Goal: Task Accomplishment & Management: Manage account settings

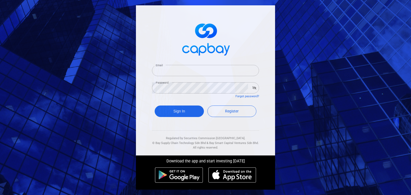
type input "[EMAIL_ADDRESS][DOMAIN_NAME]"
click at [189, 117] on div "Sign In Register" at bounding box center [205, 113] width 107 height 20
click at [189, 113] on button "Sign In" at bounding box center [179, 112] width 49 height 12
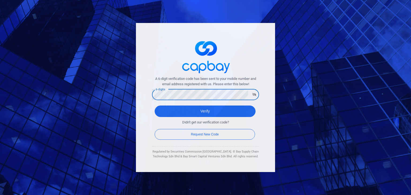
click at [155, 106] on button "Verify" at bounding box center [205, 112] width 101 height 12
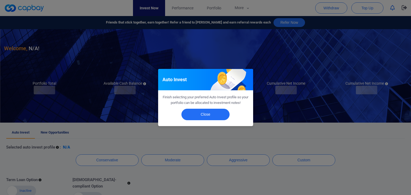
click at [56, 133] on div "Auto Invest Finish selecting your preferred Auto Invest profile so your portfol…" at bounding box center [205, 97] width 411 height 195
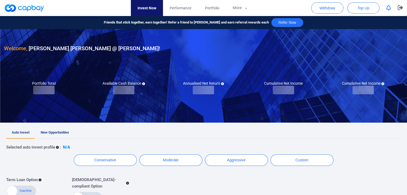
click at [66, 134] on span "New Opportunities" at bounding box center [55, 133] width 28 height 4
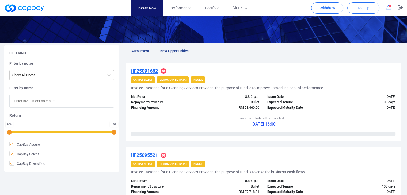
scroll to position [54, 0]
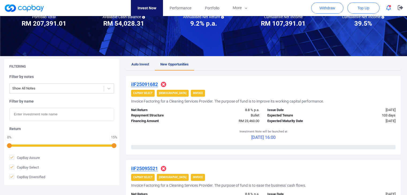
click at [154, 82] on u "iIF25091682" at bounding box center [144, 85] width 27 height 6
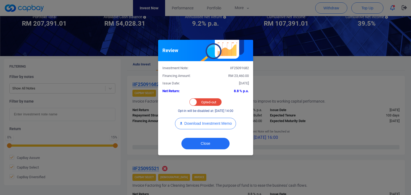
click at [200, 105] on div "Opted-in Opted-out" at bounding box center [205, 101] width 32 height 7
checkbox input "true"
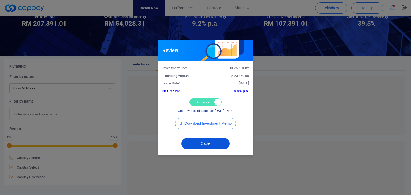
click at [201, 145] on button "Close" at bounding box center [205, 144] width 48 height 12
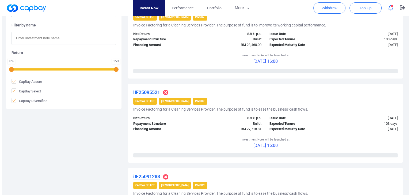
scroll to position [134, 0]
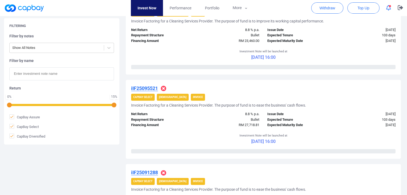
click at [153, 88] on u "iIF25095521" at bounding box center [144, 89] width 27 height 6
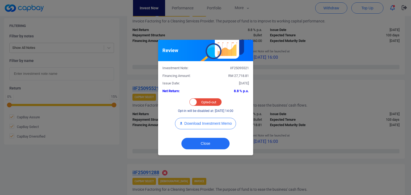
click at [207, 104] on div "Opted-in Opted-out" at bounding box center [205, 101] width 32 height 7
checkbox input "true"
click at [203, 146] on button "Close" at bounding box center [205, 144] width 48 height 12
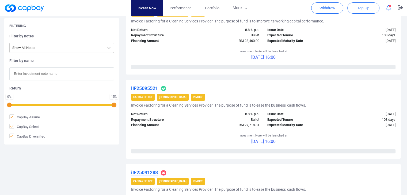
click at [157, 170] on u "iIF25091288" at bounding box center [144, 173] width 27 height 6
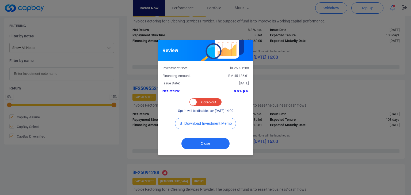
drag, startPoint x: 205, startPoint y: 99, endPoint x: 216, endPoint y: 104, distance: 12.4
click at [205, 98] on div "Opted-in Opted-out" at bounding box center [205, 101] width 32 height 7
checkbox input "true"
click at [207, 142] on button "Close" at bounding box center [205, 144] width 48 height 12
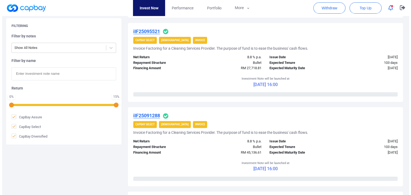
scroll to position [241, 0]
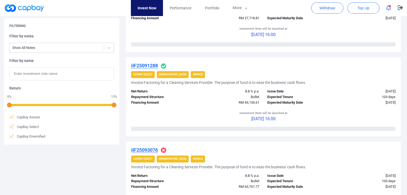
click at [150, 150] on u "iIF25093076" at bounding box center [144, 150] width 27 height 6
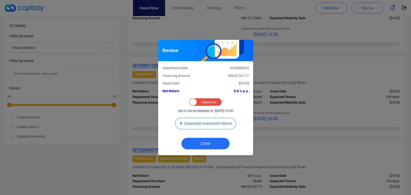
click at [204, 102] on div "Opted-in Opted-out" at bounding box center [205, 101] width 32 height 7
checkbox input "true"
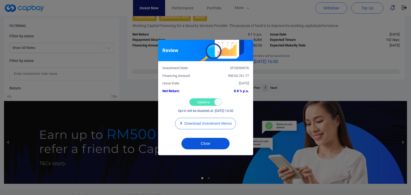
click at [202, 146] on button "Close" at bounding box center [205, 144] width 48 height 12
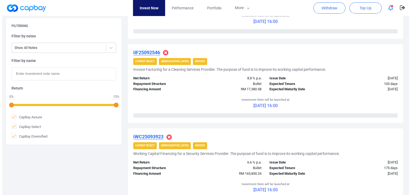
scroll to position [666, 0]
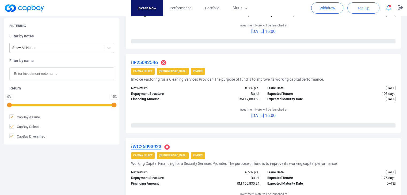
click at [157, 60] on u "iIF25092546" at bounding box center [144, 63] width 27 height 6
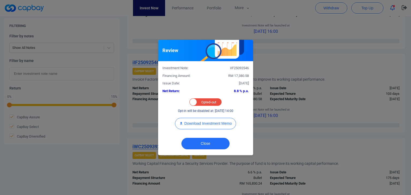
click at [202, 102] on div "Opted-in Opted-out" at bounding box center [205, 101] width 32 height 7
checkbox input "true"
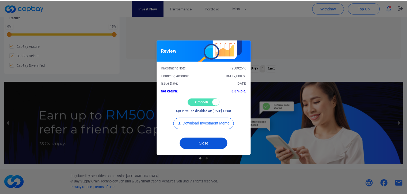
scroll to position [260, 0]
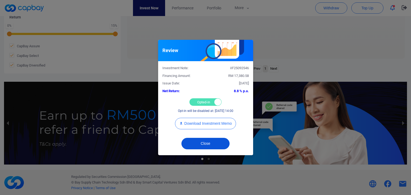
click at [207, 141] on button "Close" at bounding box center [205, 144] width 48 height 12
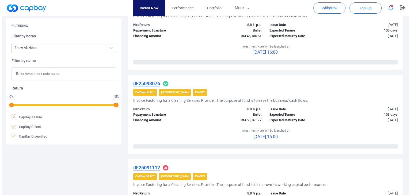
scroll to position [367, 0]
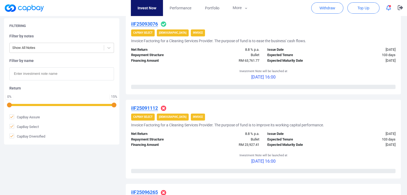
click at [156, 111] on u "iIF25091112" at bounding box center [144, 108] width 27 height 6
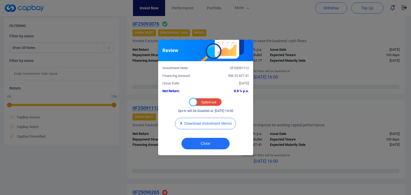
click at [195, 99] on div at bounding box center [193, 102] width 7 height 7
checkbox input "true"
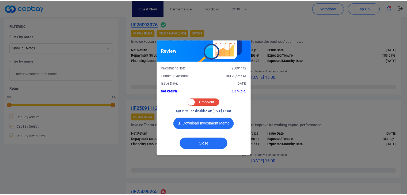
scroll to position [260, 0]
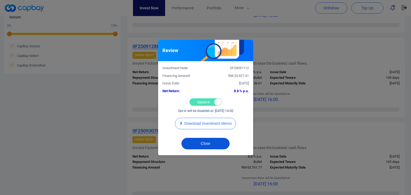
click at [196, 148] on button "Close" at bounding box center [205, 144] width 48 height 12
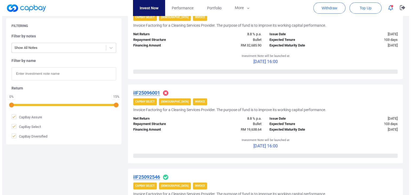
scroll to position [482, 0]
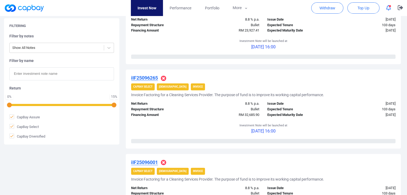
click at [149, 81] on h4 "iIF25096265" at bounding box center [144, 78] width 27 height 6
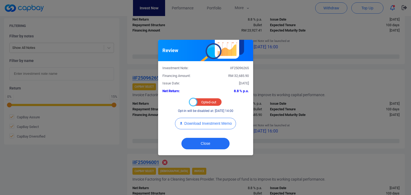
drag, startPoint x: 195, startPoint y: 102, endPoint x: 197, endPoint y: 104, distance: 3.2
click at [195, 102] on div at bounding box center [193, 102] width 7 height 7
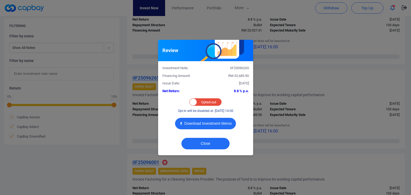
checkbox input "true"
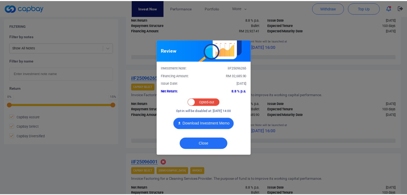
scroll to position [260, 0]
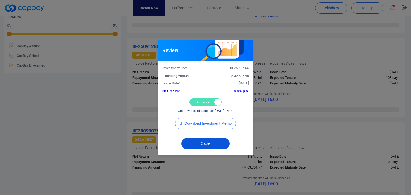
click at [193, 143] on button "Close" at bounding box center [205, 144] width 48 height 12
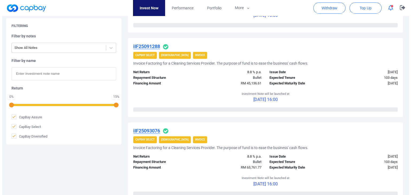
scroll to position [501, 0]
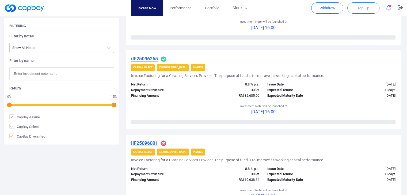
click at [151, 144] on u "iIF25096001" at bounding box center [144, 144] width 27 height 6
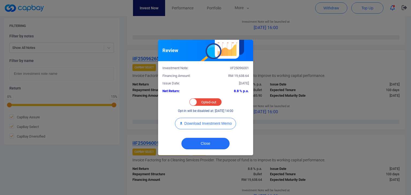
click at [203, 98] on div "Opted-in Opted-out" at bounding box center [205, 101] width 32 height 7
checkbox input "true"
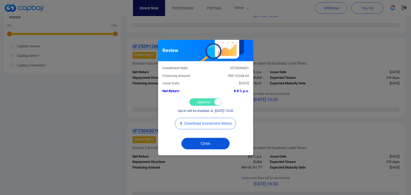
click at [194, 141] on button "Close" at bounding box center [205, 144] width 48 height 12
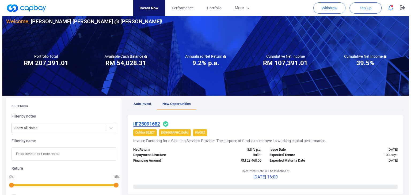
scroll to position [0, 0]
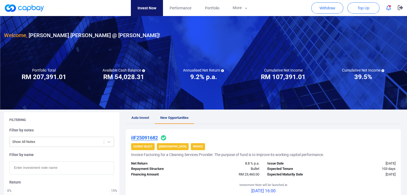
click at [388, 9] on icon "button" at bounding box center [388, 8] width 5 height 6
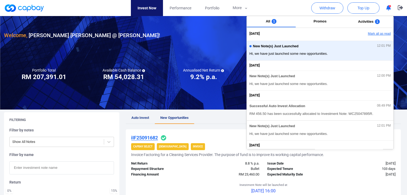
click at [383, 34] on button "Mark all as read" at bounding box center [365, 33] width 58 height 9
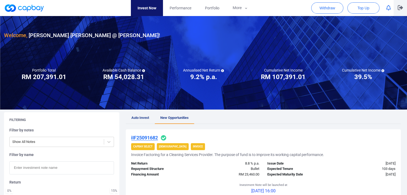
click at [399, 4] on button "button" at bounding box center [400, 8] width 13 height 16
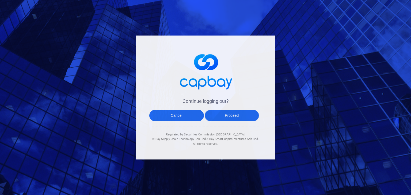
click at [247, 116] on button "Proceed" at bounding box center [232, 116] width 55 height 12
